Goal: Find specific page/section: Locate a particular part of the current website

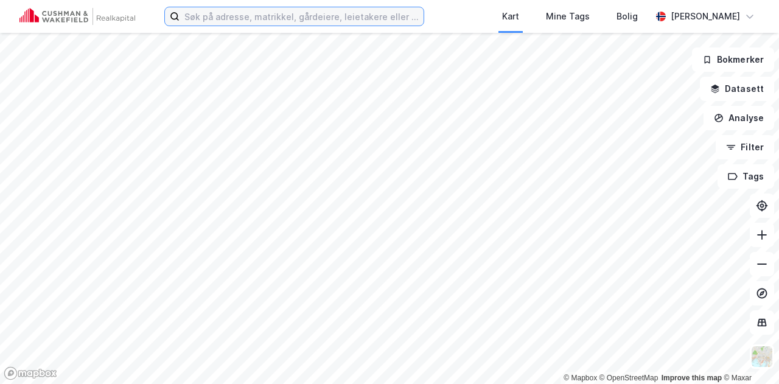
click at [356, 14] on input at bounding box center [302, 16] width 244 height 18
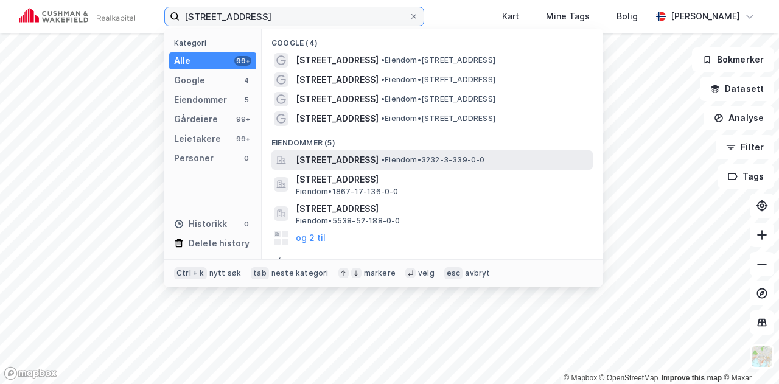
type input "[STREET_ADDRESS]"
click at [333, 159] on span "[STREET_ADDRESS]" at bounding box center [337, 160] width 83 height 15
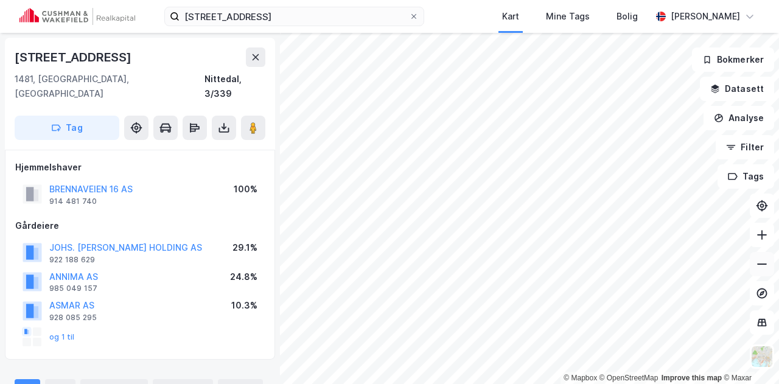
click at [764, 265] on icon at bounding box center [762, 264] width 12 height 12
